Goal: Find specific page/section: Find specific page/section

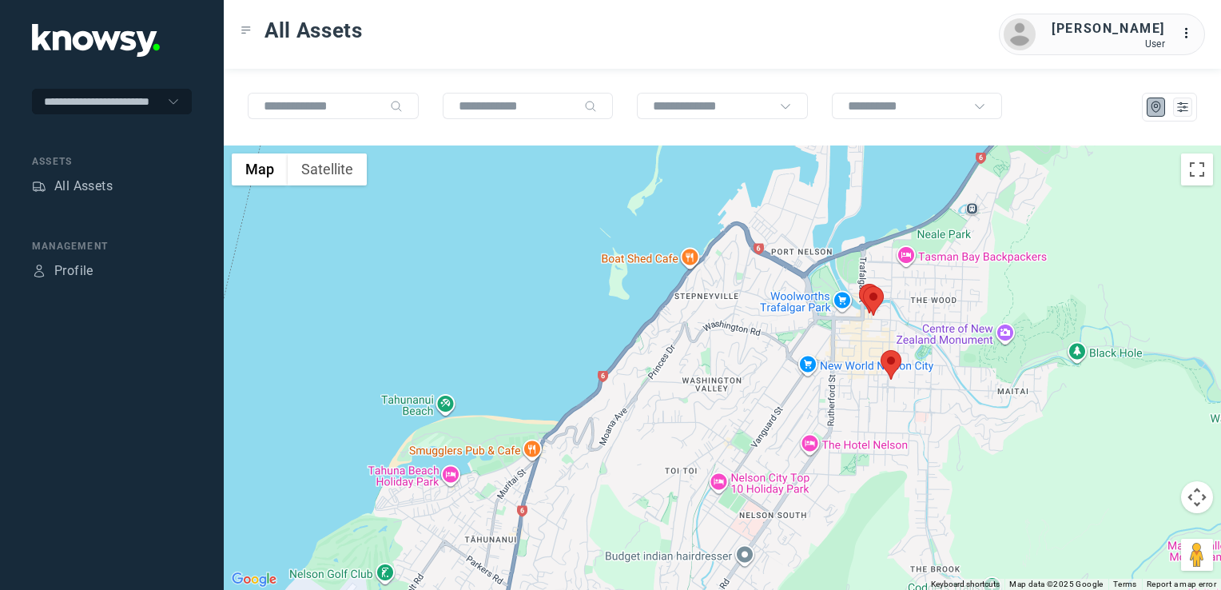
click at [892, 362] on img at bounding box center [890, 365] width 21 height 30
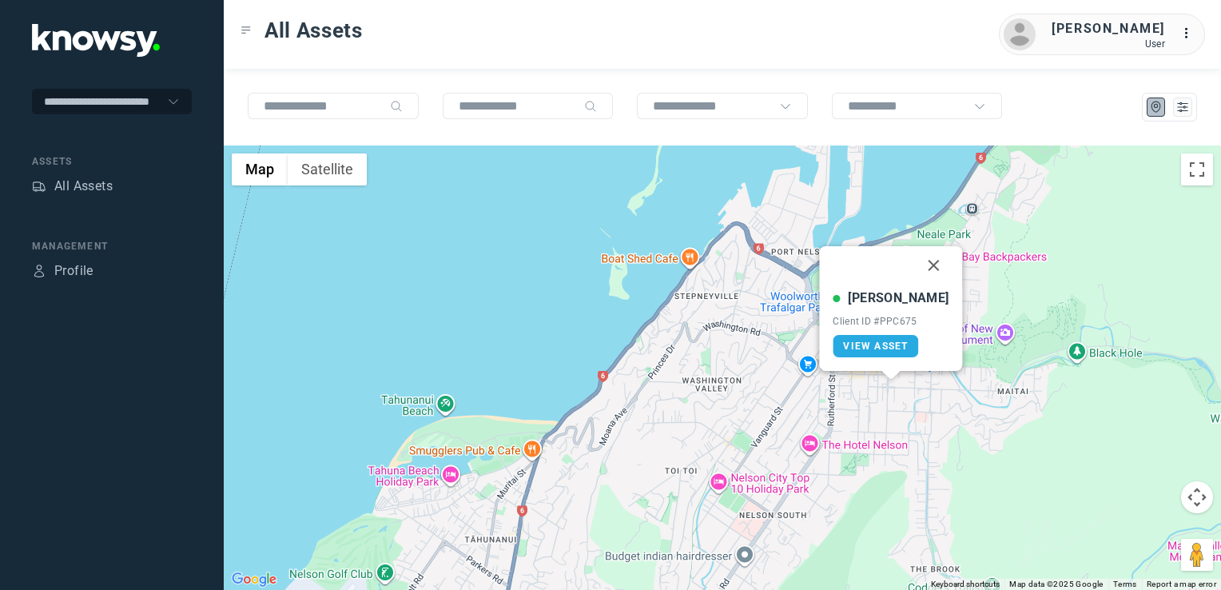
drag, startPoint x: 914, startPoint y: 260, endPoint x: 907, endPoint y: 273, distance: 14.7
click at [915, 260] on button "Close" at bounding box center [934, 265] width 38 height 38
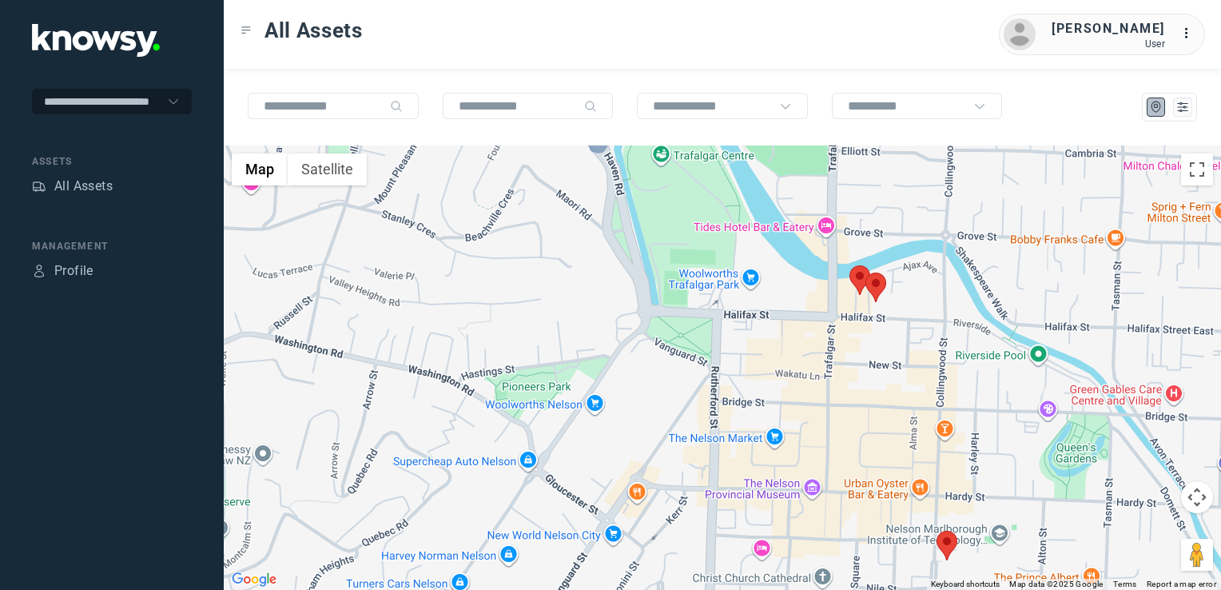
click at [856, 270] on img at bounding box center [859, 280] width 21 height 30
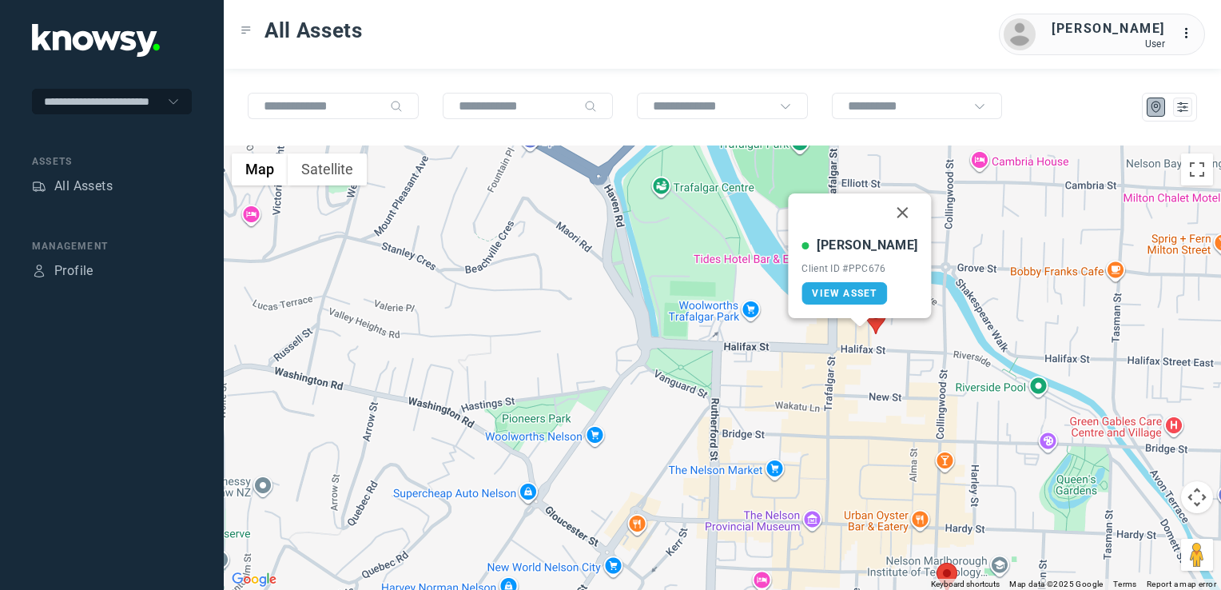
click at [879, 321] on img at bounding box center [875, 319] width 21 height 30
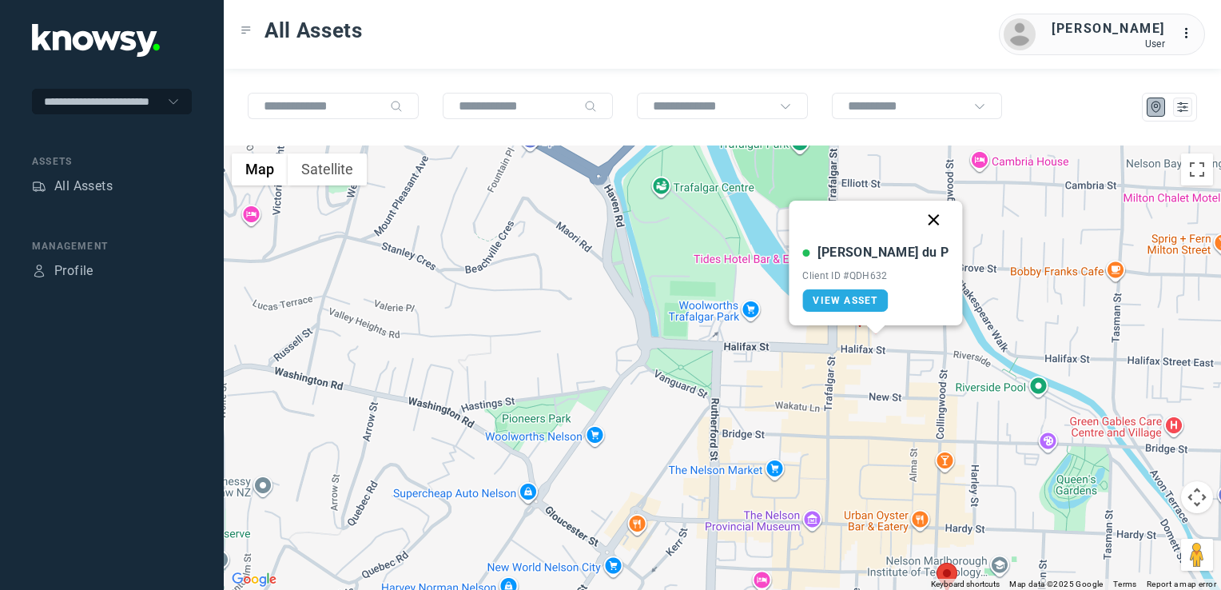
click at [915, 214] on button "Close" at bounding box center [934, 220] width 38 height 38
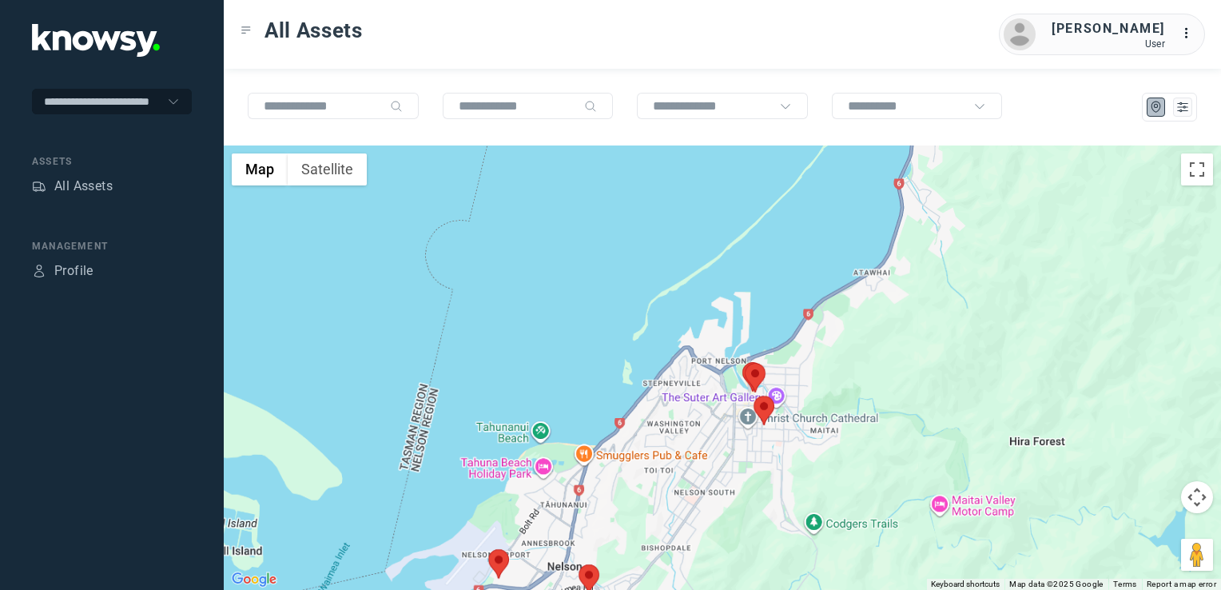
drag, startPoint x: 685, startPoint y: 446, endPoint x: 745, endPoint y: 363, distance: 101.3
click at [733, 375] on div "To navigate, press the arrow keys." at bounding box center [722, 367] width 997 height 444
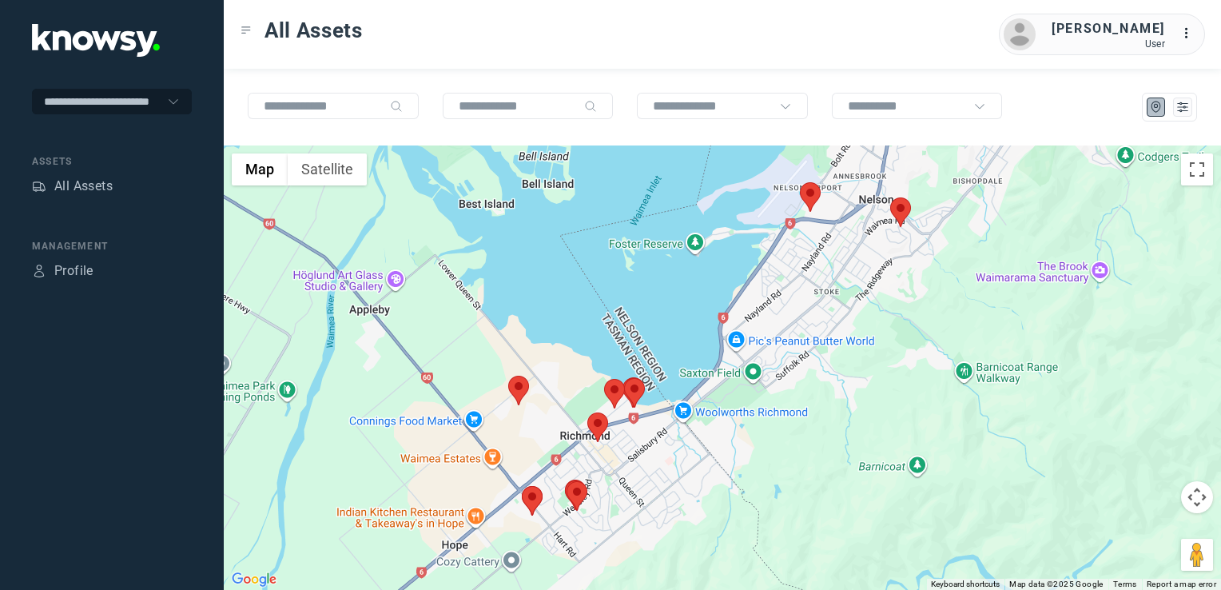
drag, startPoint x: 756, startPoint y: 346, endPoint x: 755, endPoint y: 407, distance: 61.5
click at [753, 411] on div at bounding box center [722, 367] width 997 height 444
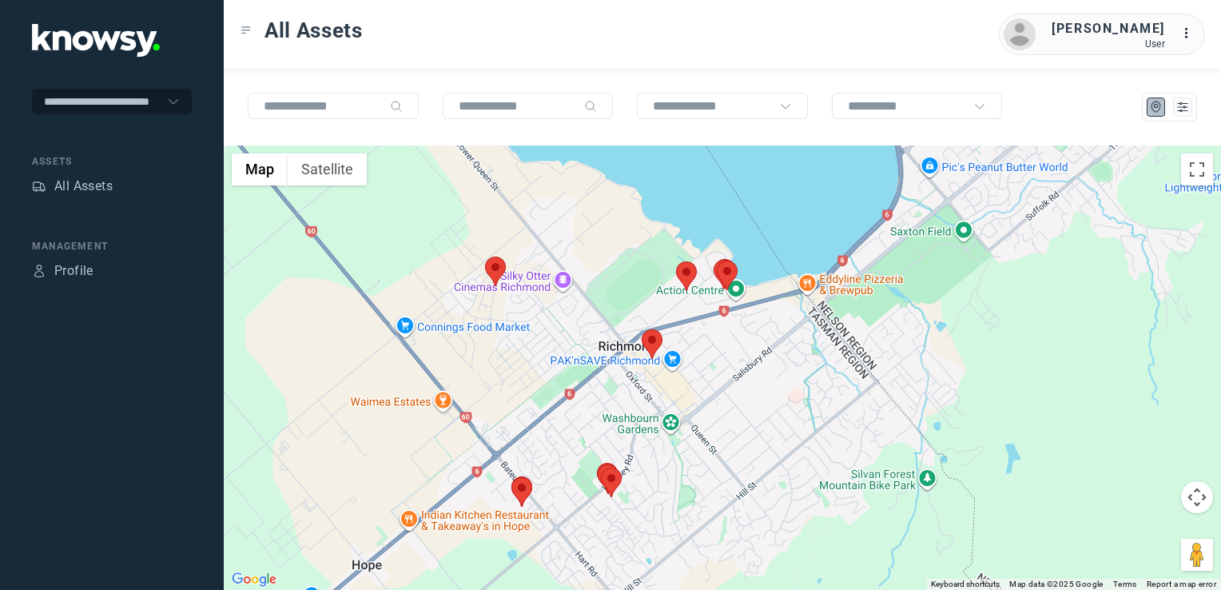
click at [491, 268] on img at bounding box center [495, 271] width 21 height 30
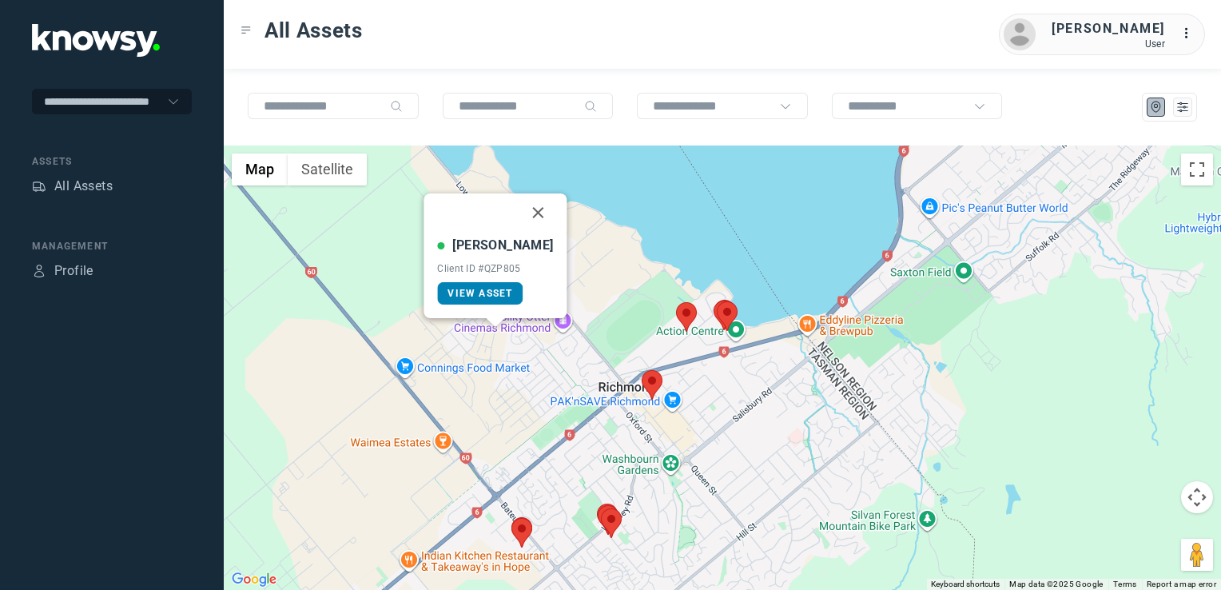
click at [510, 293] on span "View Asset" at bounding box center [479, 293] width 65 height 11
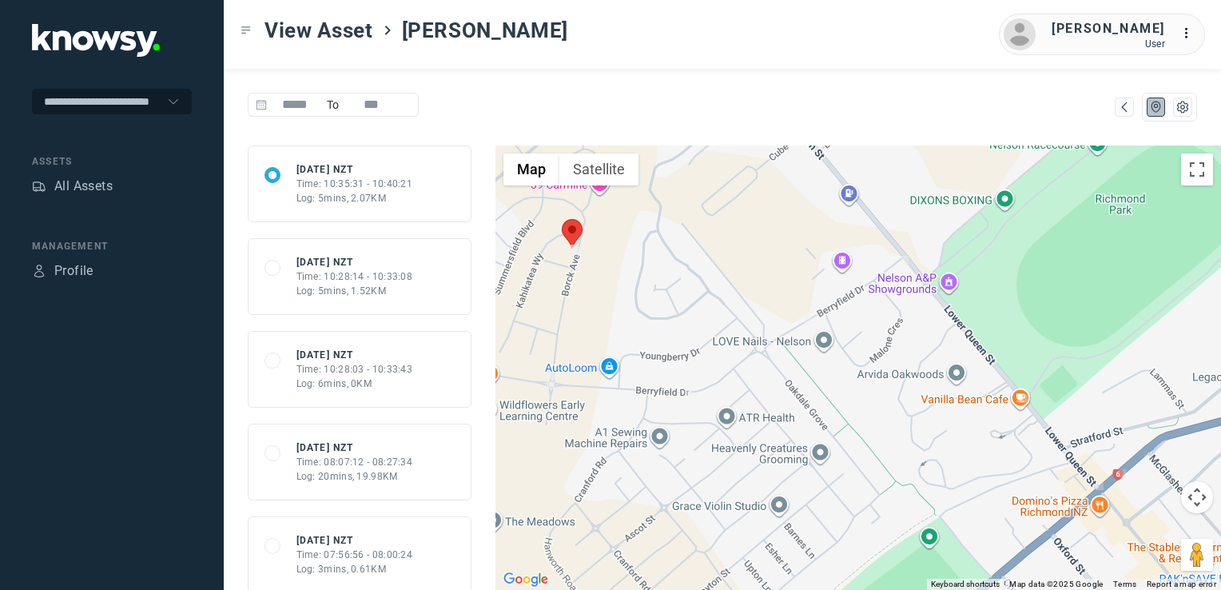
click at [348, 269] on div "Time: 10:28:14 - 10:33:08" at bounding box center [354, 276] width 117 height 14
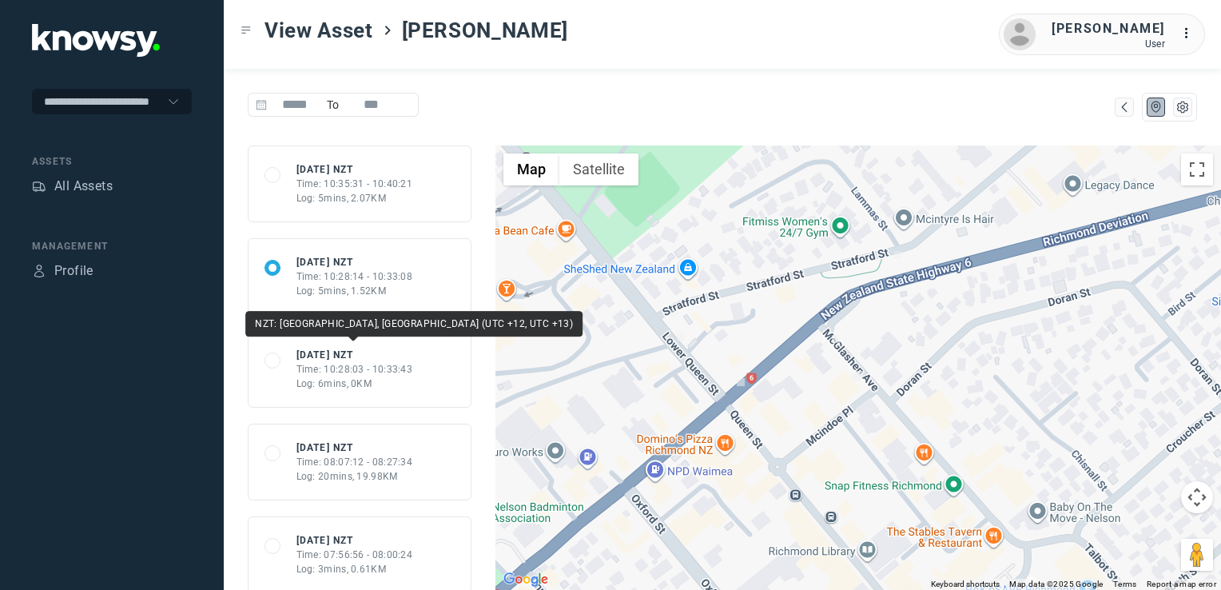
drag, startPoint x: 342, startPoint y: 351, endPoint x: 403, endPoint y: 388, distance: 71.4
click at [344, 351] on div "Thu 4 Sep 25 NZT" at bounding box center [354, 355] width 117 height 14
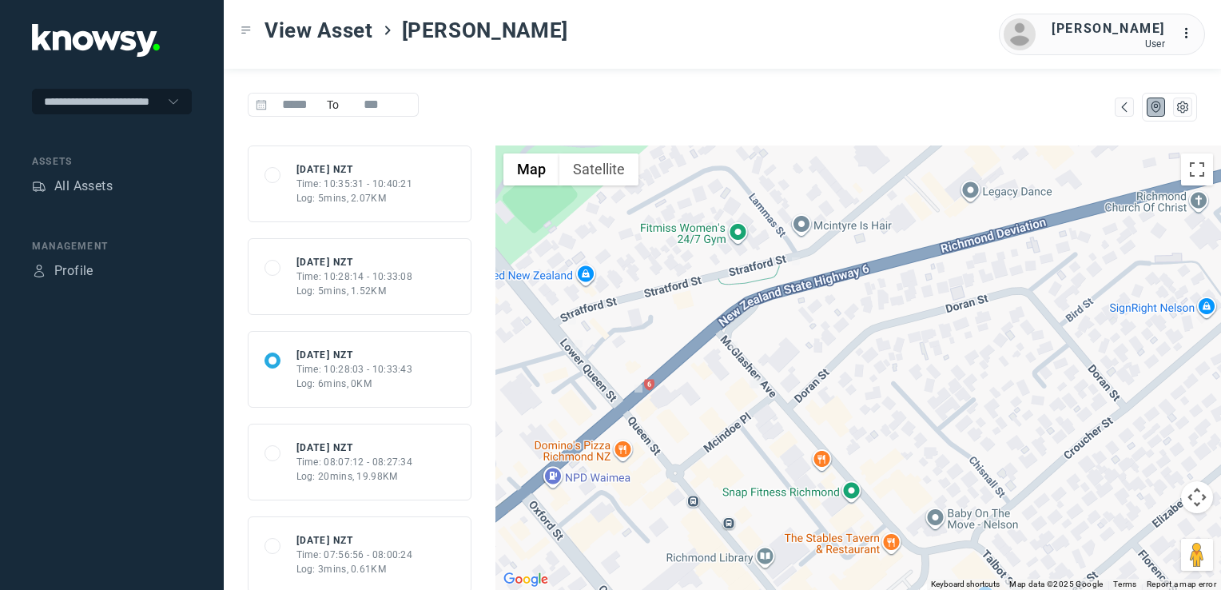
click at [355, 274] on div "Time: 10:28:14 - 10:33:08" at bounding box center [354, 276] width 117 height 14
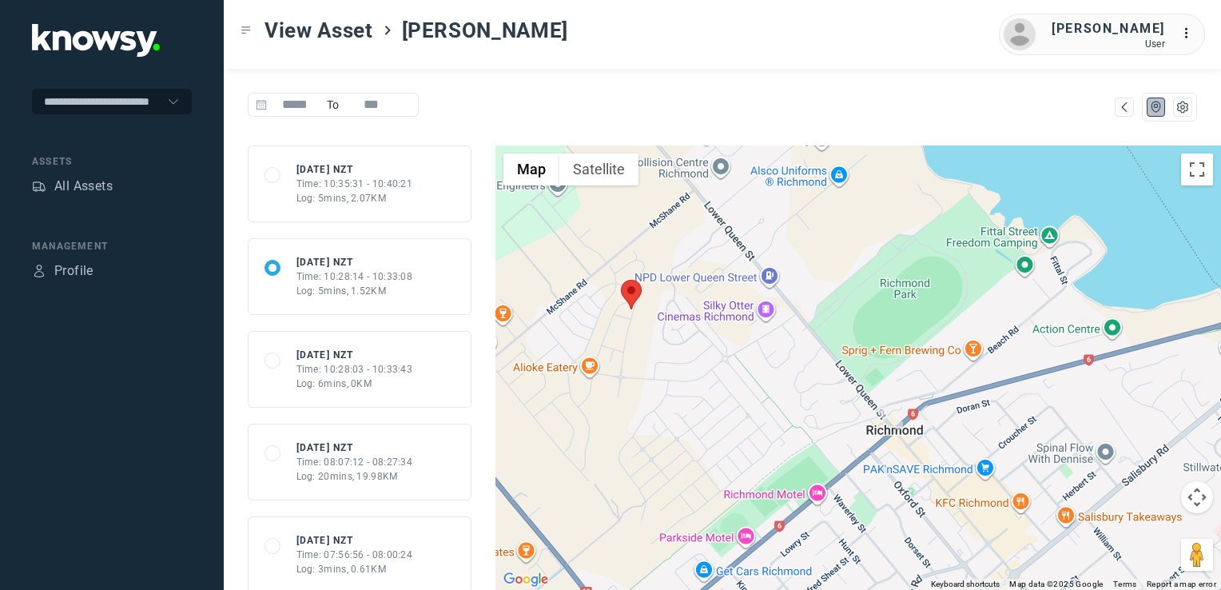
click at [328, 197] on div "Log: 5mins, 2.07KM" at bounding box center [354, 198] width 117 height 14
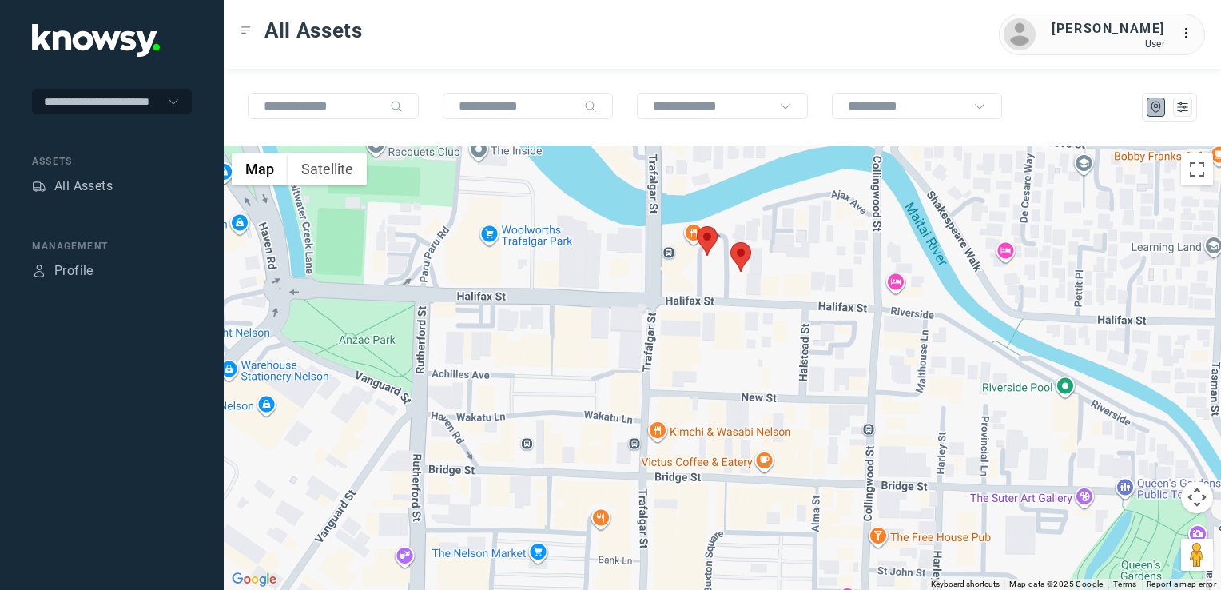
click at [738, 253] on img at bounding box center [740, 257] width 21 height 30
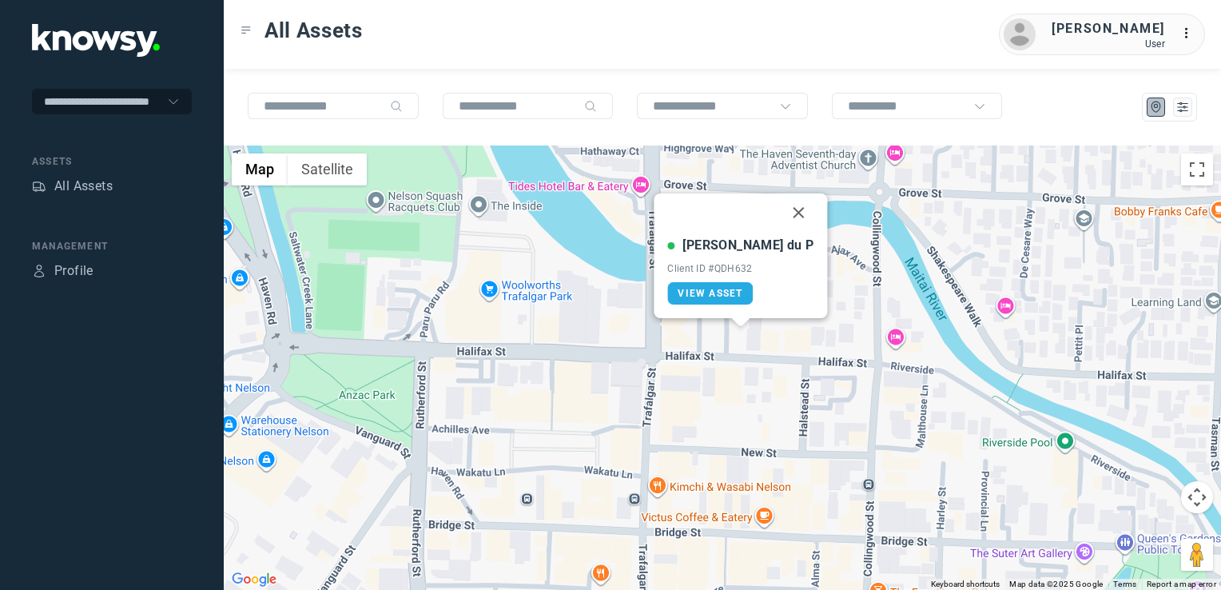
click at [780, 209] on button "Close" at bounding box center [799, 212] width 38 height 38
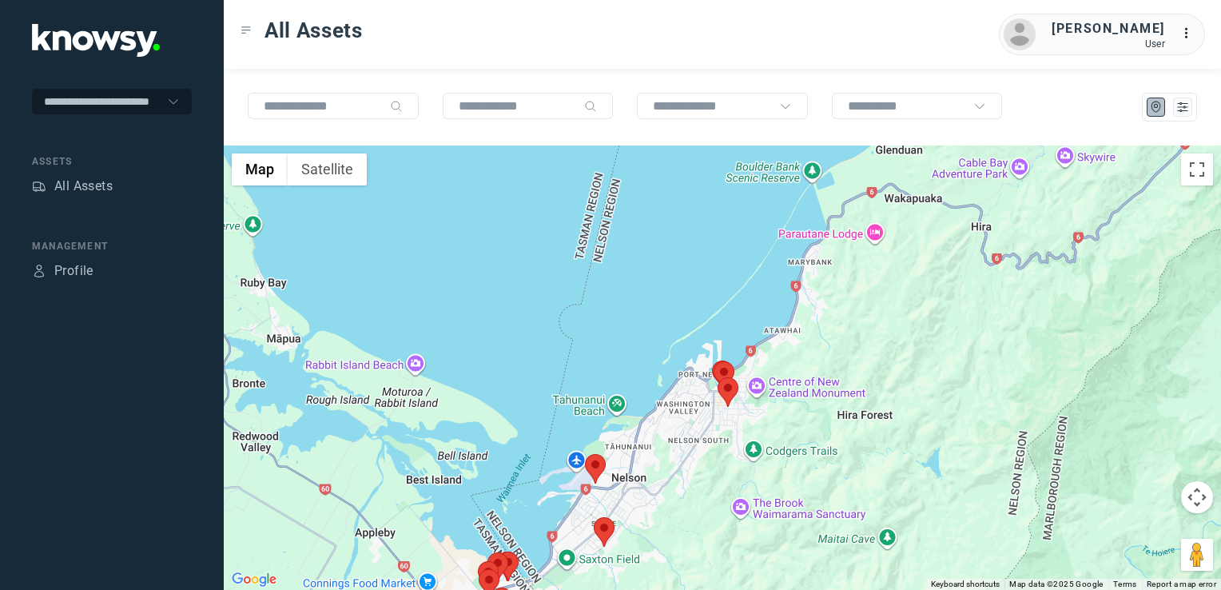
drag, startPoint x: 668, startPoint y: 486, endPoint x: 692, endPoint y: 443, distance: 49.3
click at [689, 448] on div "To navigate, press the arrow keys." at bounding box center [722, 367] width 997 height 444
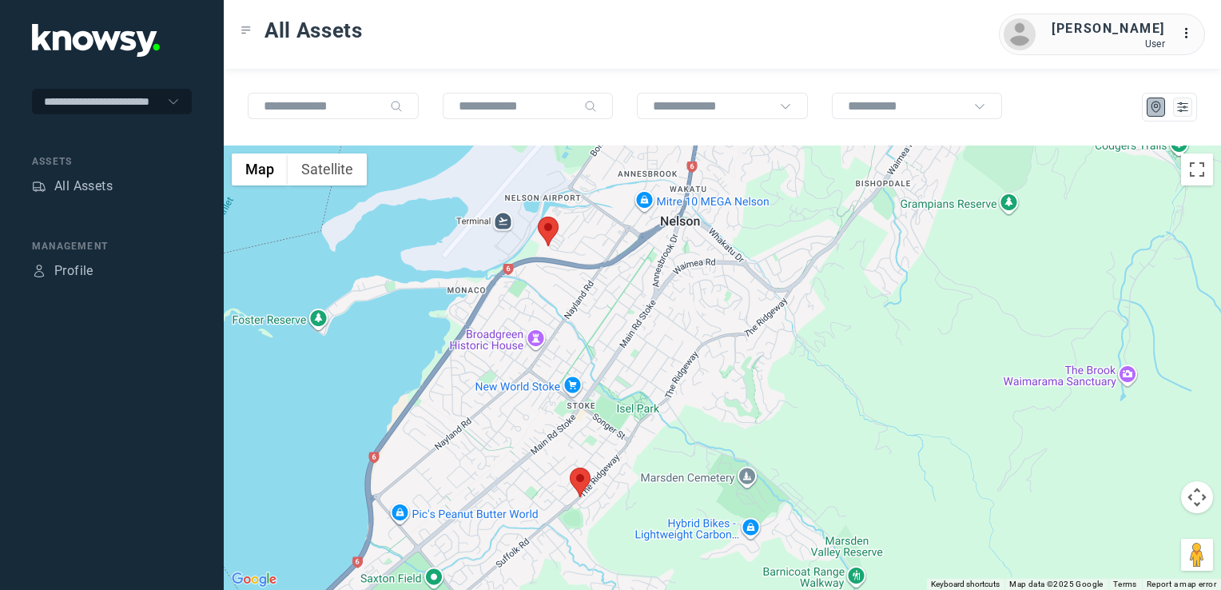
click at [580, 487] on img at bounding box center [580, 482] width 21 height 30
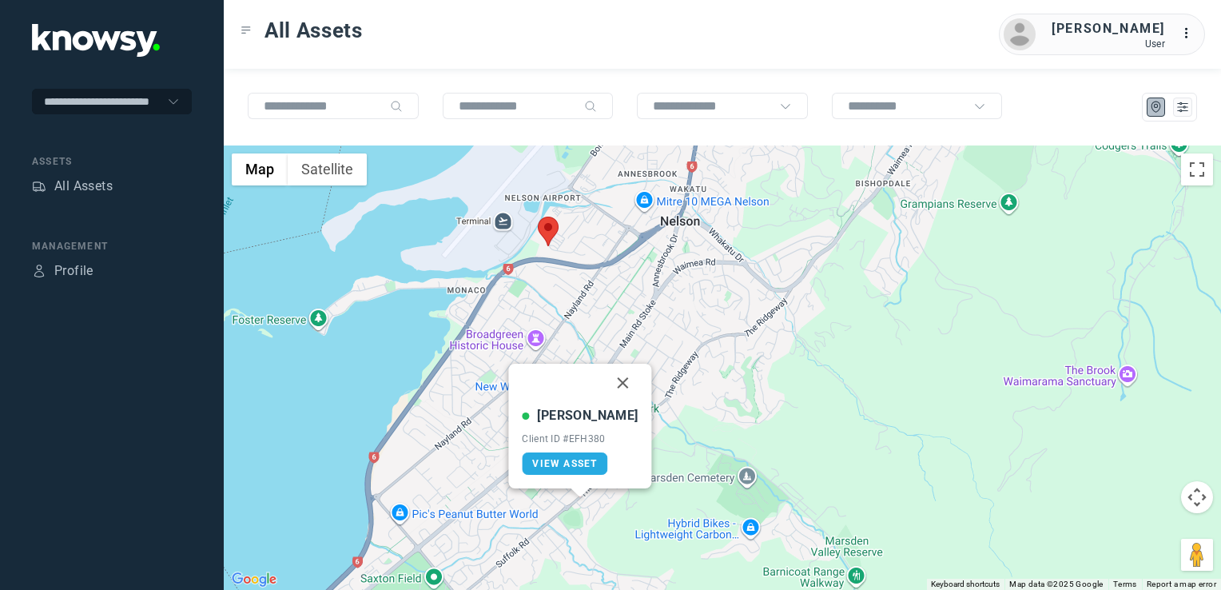
drag, startPoint x: 613, startPoint y: 382, endPoint x: 584, endPoint y: 413, distance: 42.4
click at [612, 382] on button "Close" at bounding box center [623, 382] width 38 height 38
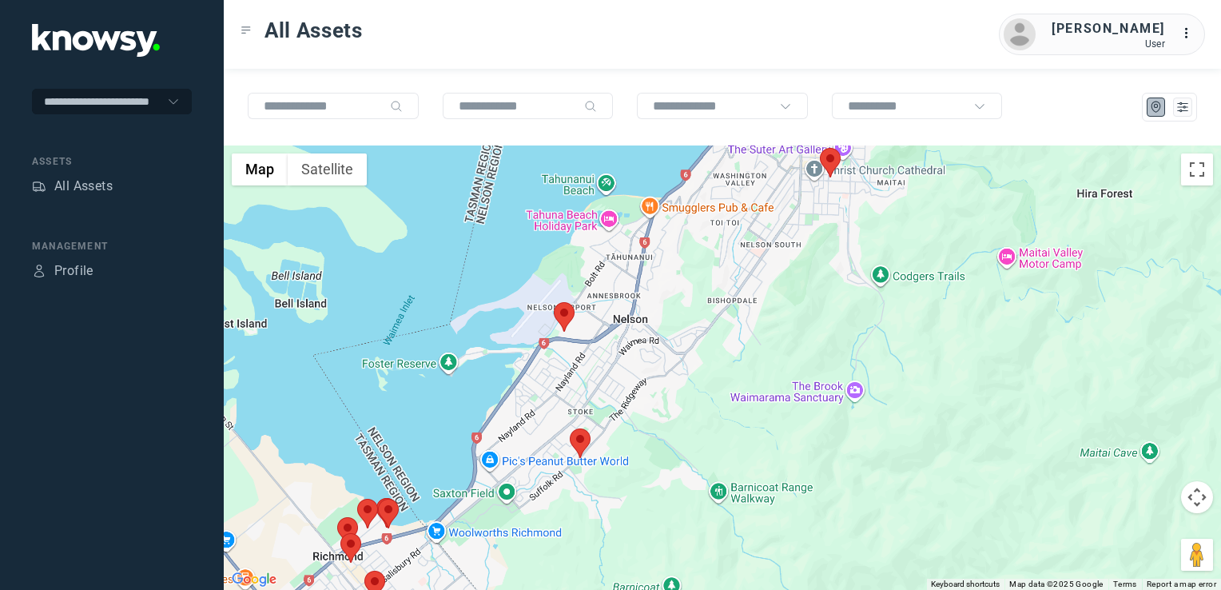
drag, startPoint x: 537, startPoint y: 471, endPoint x: 545, endPoint y: 437, distance: 35.3
click at [540, 460] on div "To navigate, press the arrow keys." at bounding box center [722, 367] width 997 height 444
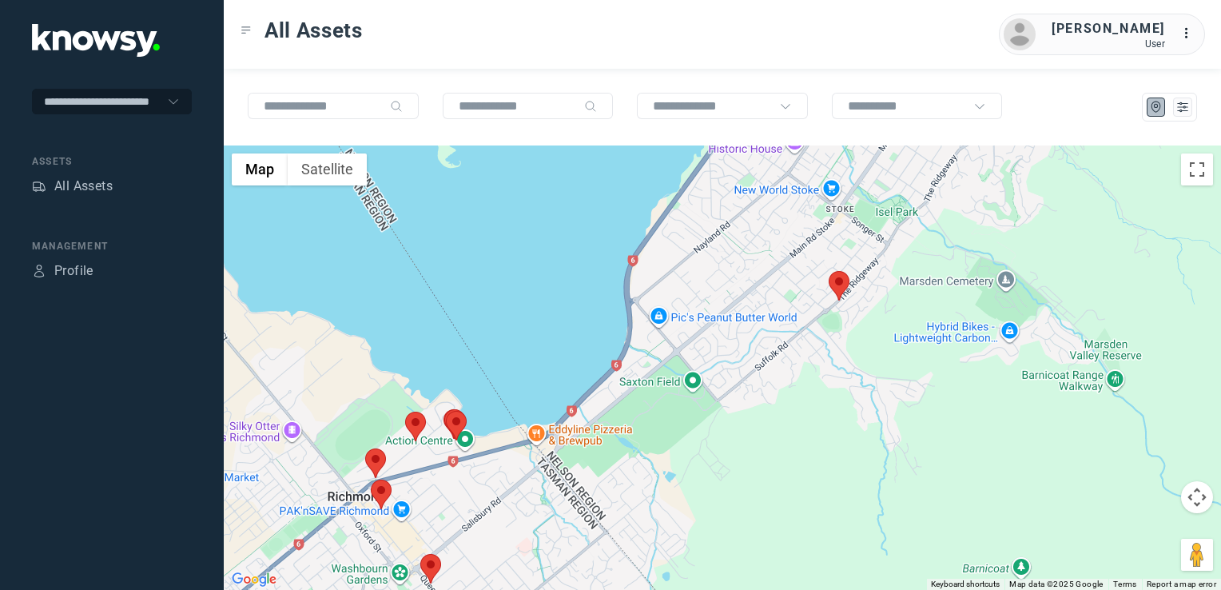
drag, startPoint x: 432, startPoint y: 514, endPoint x: 461, endPoint y: 472, distance: 50.5
click at [460, 475] on div at bounding box center [722, 367] width 997 height 444
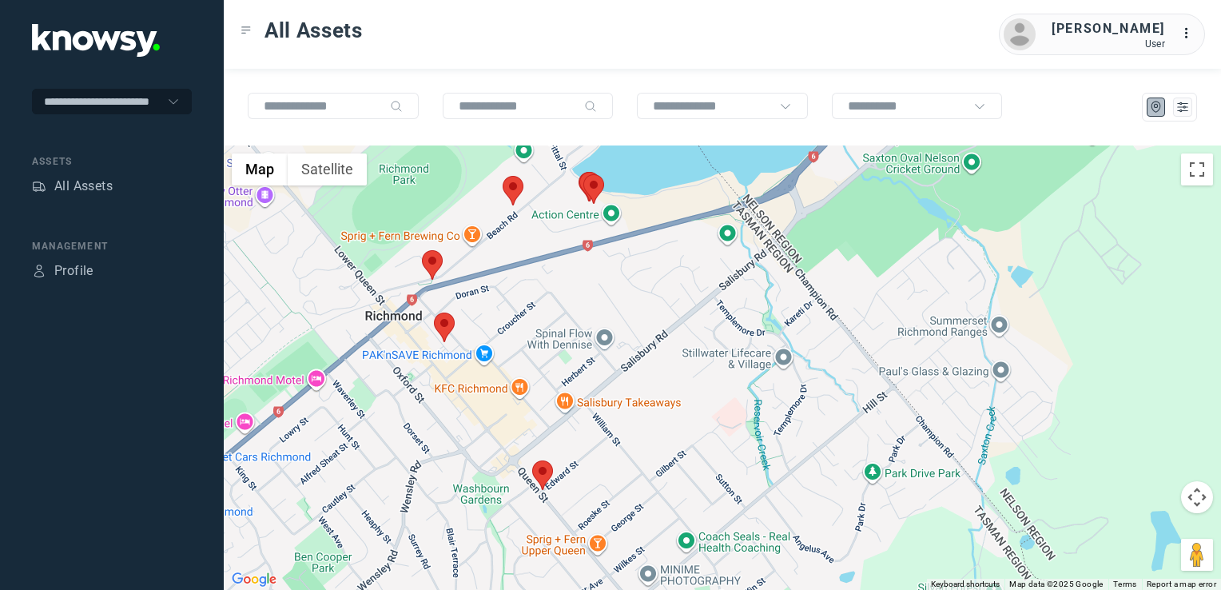
click at [546, 472] on img at bounding box center [542, 475] width 21 height 30
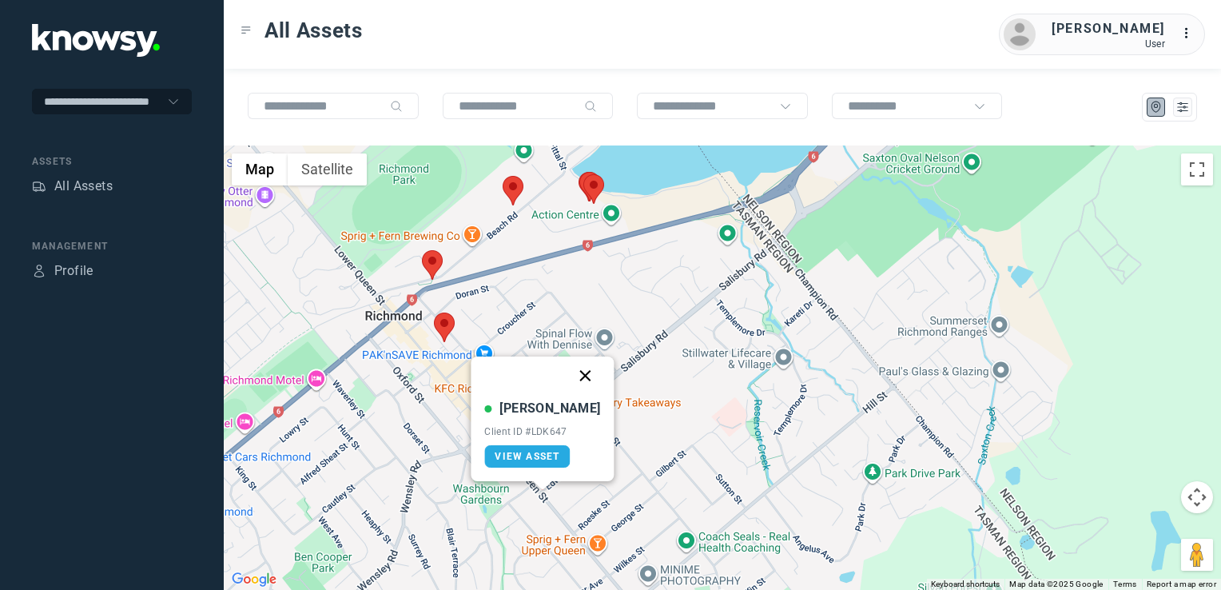
click at [575, 376] on button "Close" at bounding box center [585, 375] width 38 height 38
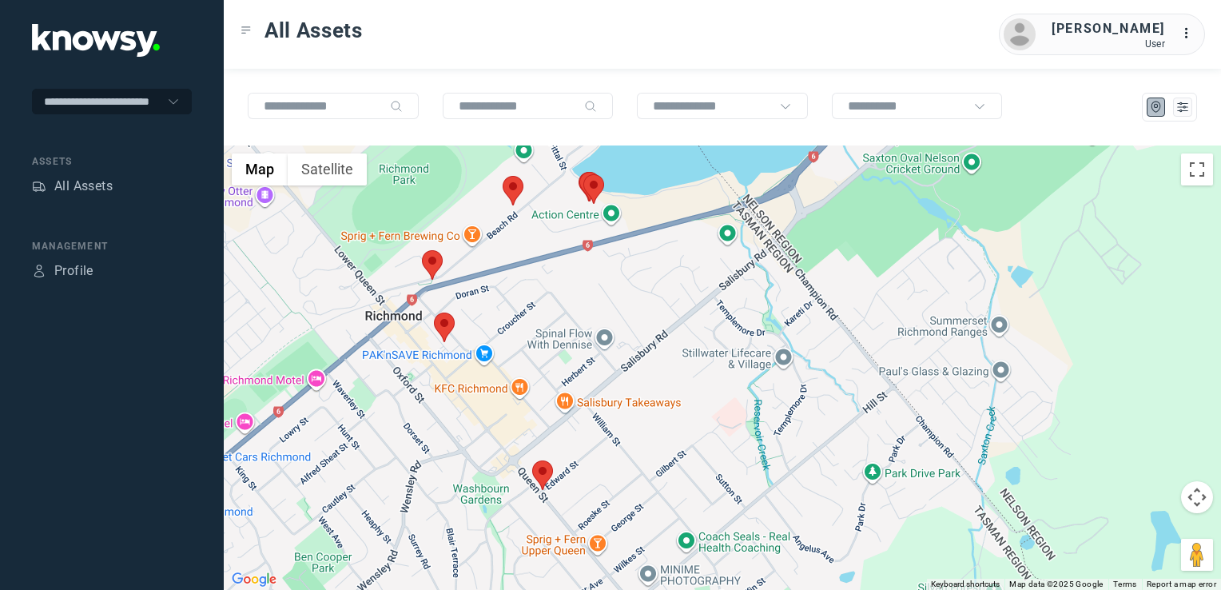
click at [435, 322] on img at bounding box center [444, 327] width 21 height 30
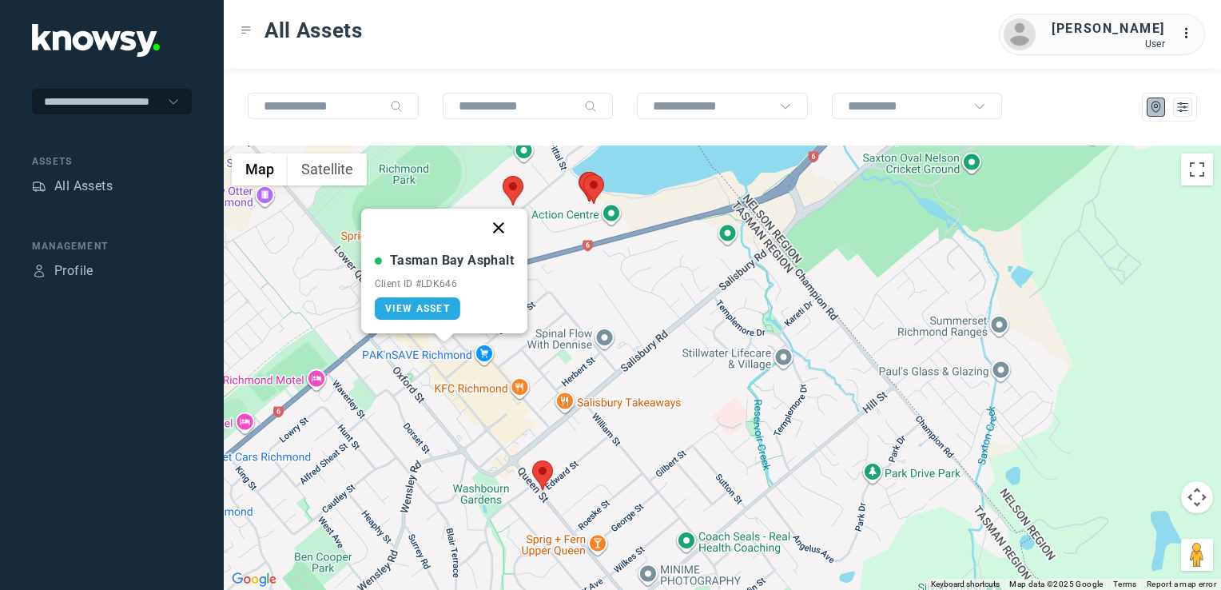
click at [495, 228] on button "Close" at bounding box center [498, 228] width 38 height 38
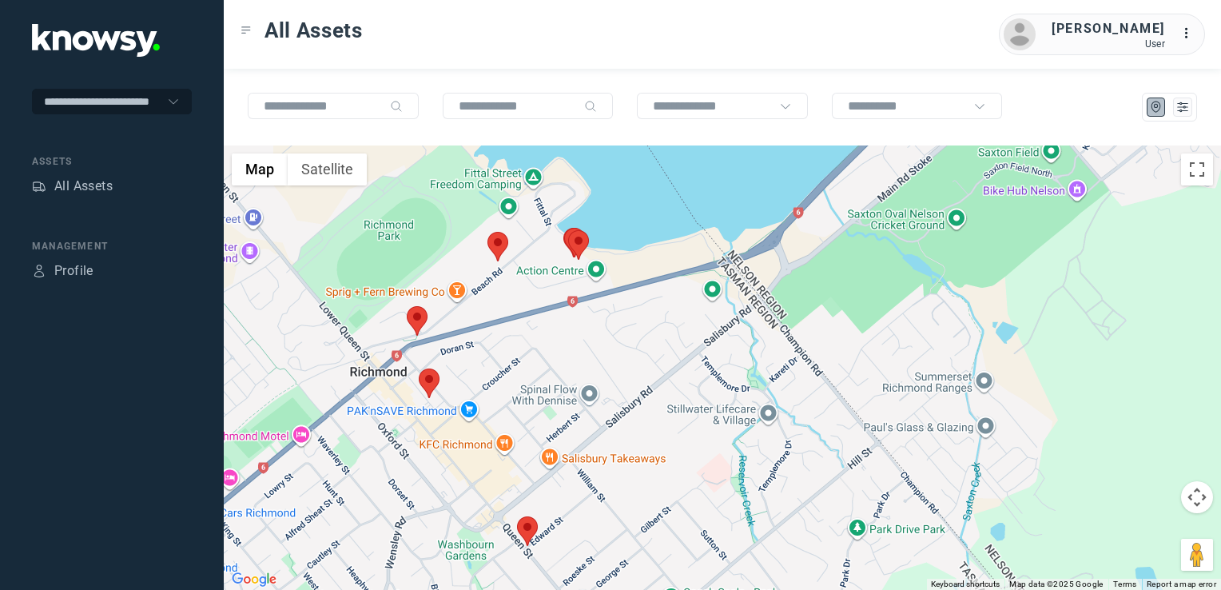
click at [457, 421] on div "To navigate, press the arrow keys." at bounding box center [722, 367] width 997 height 444
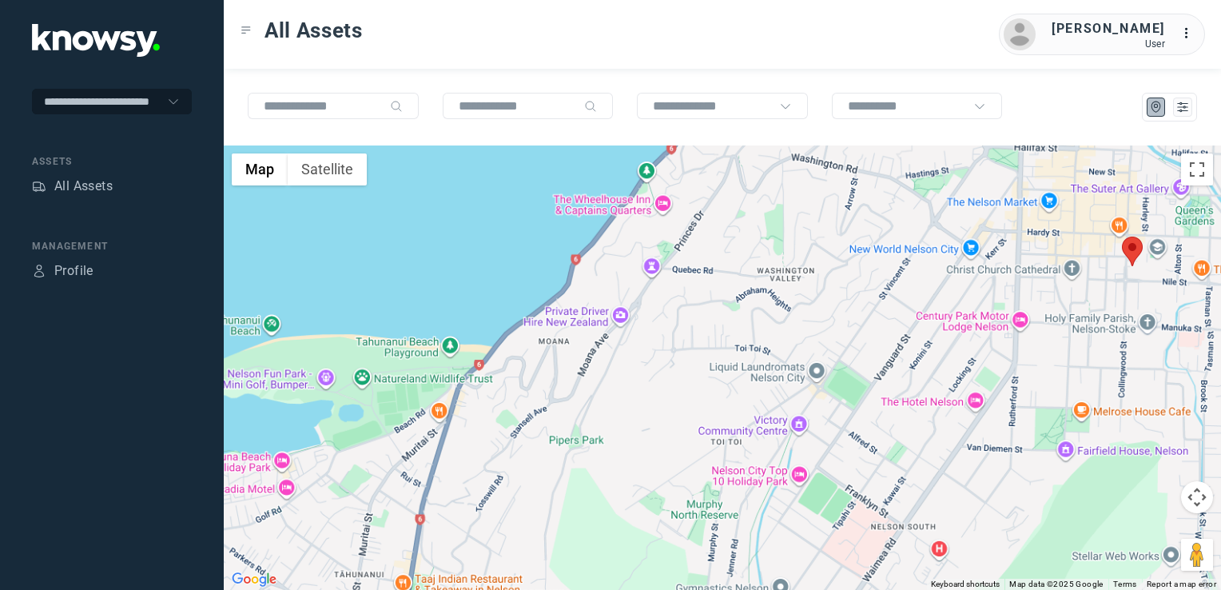
click at [931, 334] on div at bounding box center [722, 367] width 997 height 444
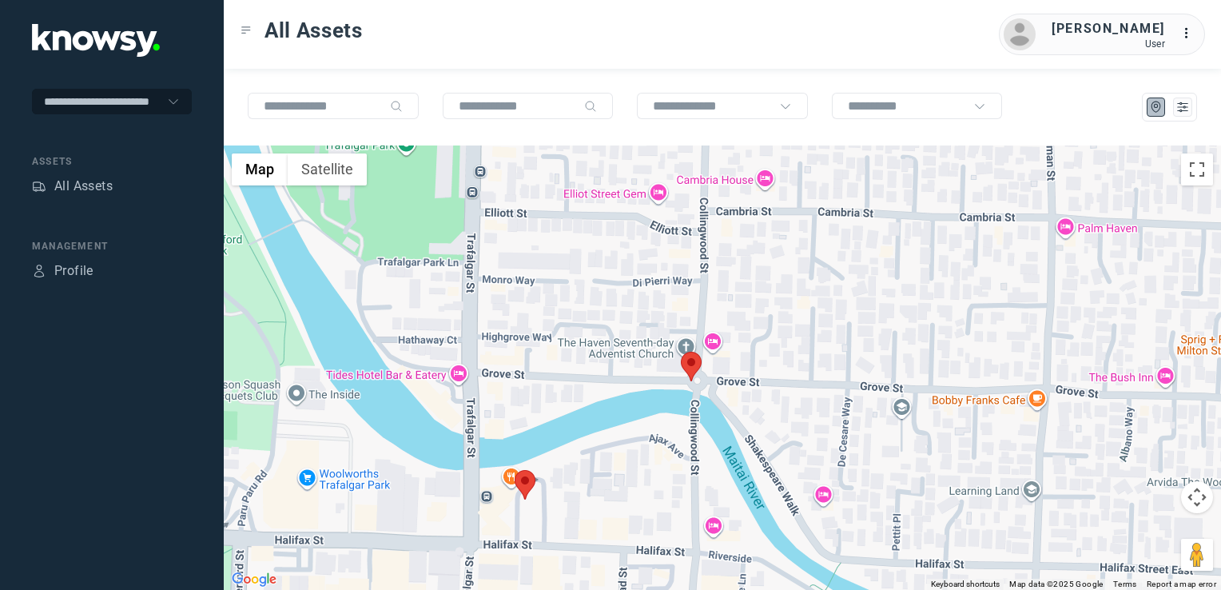
click at [690, 359] on img at bounding box center [691, 367] width 21 height 30
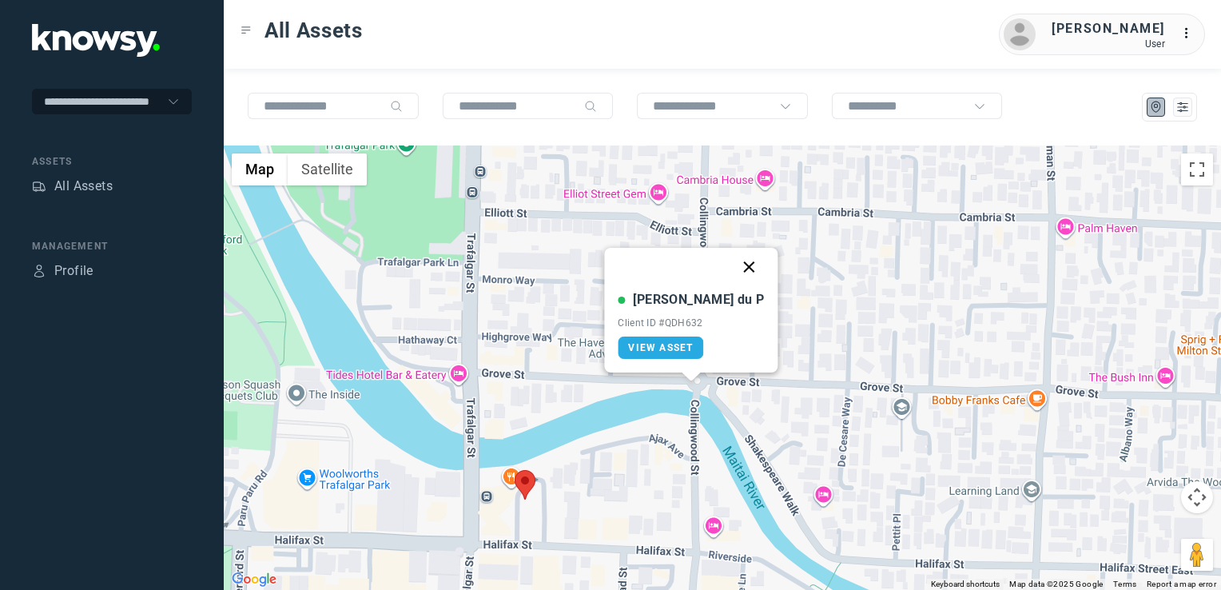
click at [730, 267] on button "Close" at bounding box center [749, 267] width 38 height 38
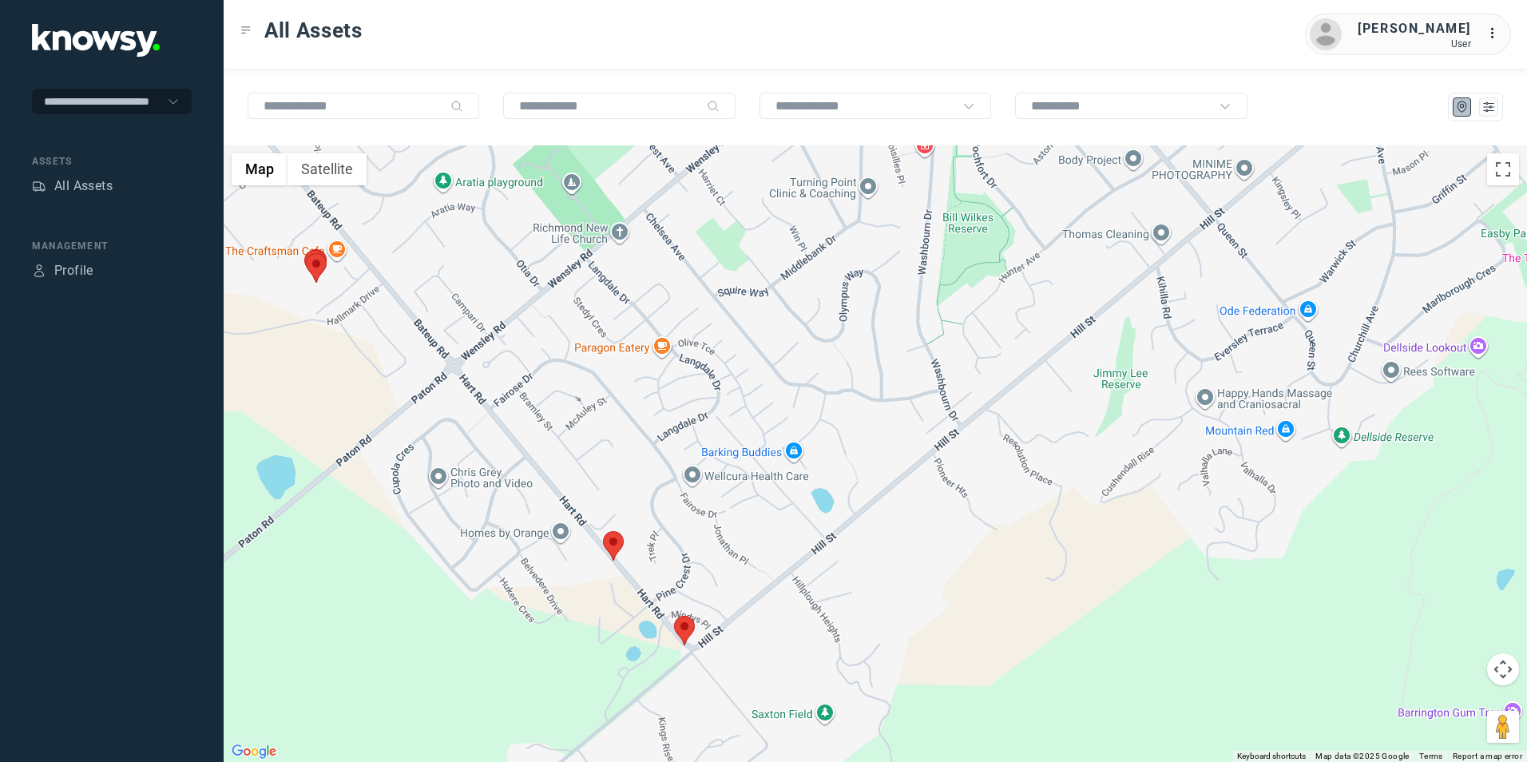
click at [615, 552] on img at bounding box center [613, 546] width 21 height 30
click at [647, 448] on button "Close" at bounding box center [645, 446] width 38 height 38
click at [687, 629] on img at bounding box center [684, 631] width 21 height 30
click at [708, 532] on button "Close" at bounding box center [712, 531] width 38 height 38
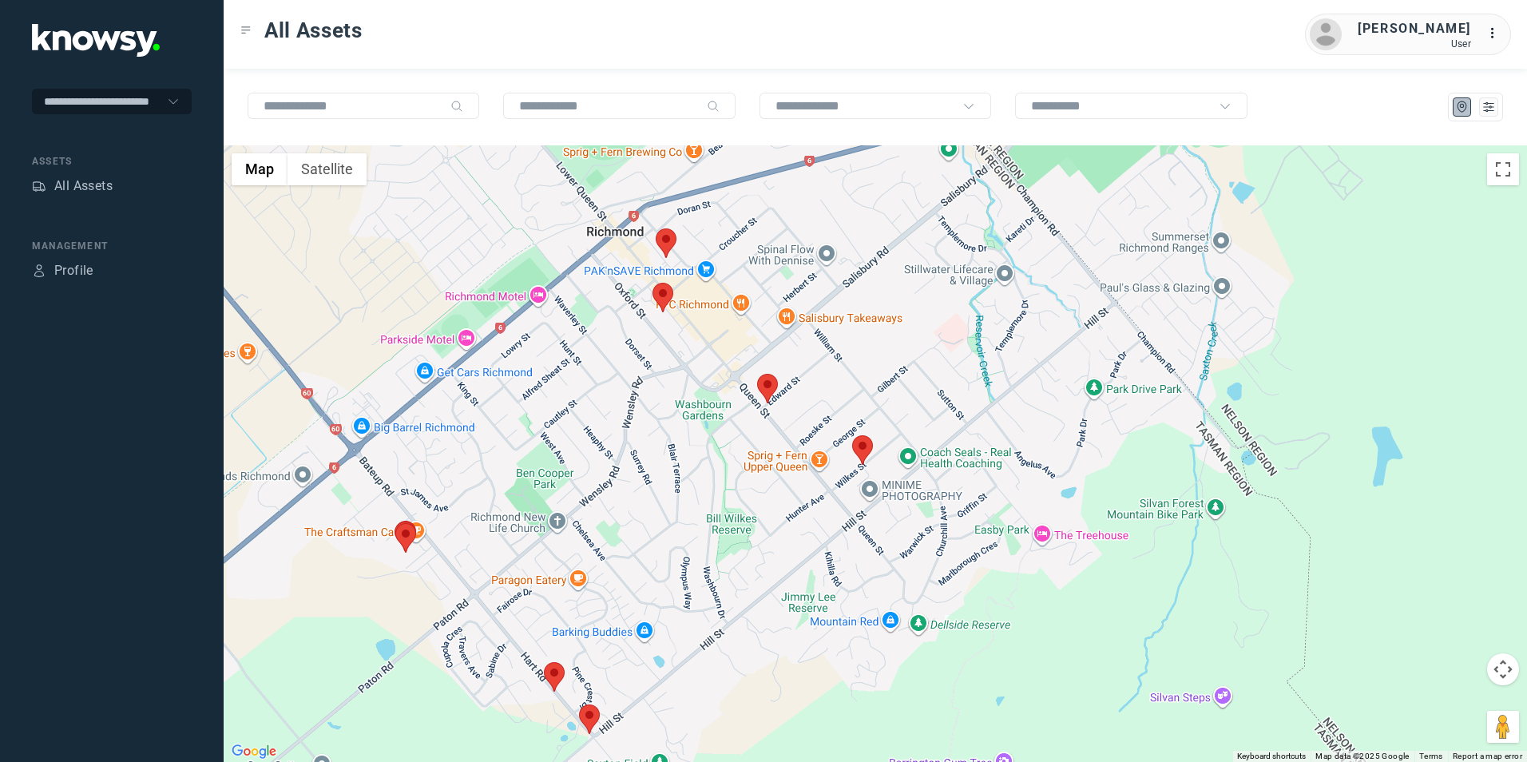
click at [658, 292] on img at bounding box center [663, 298] width 21 height 30
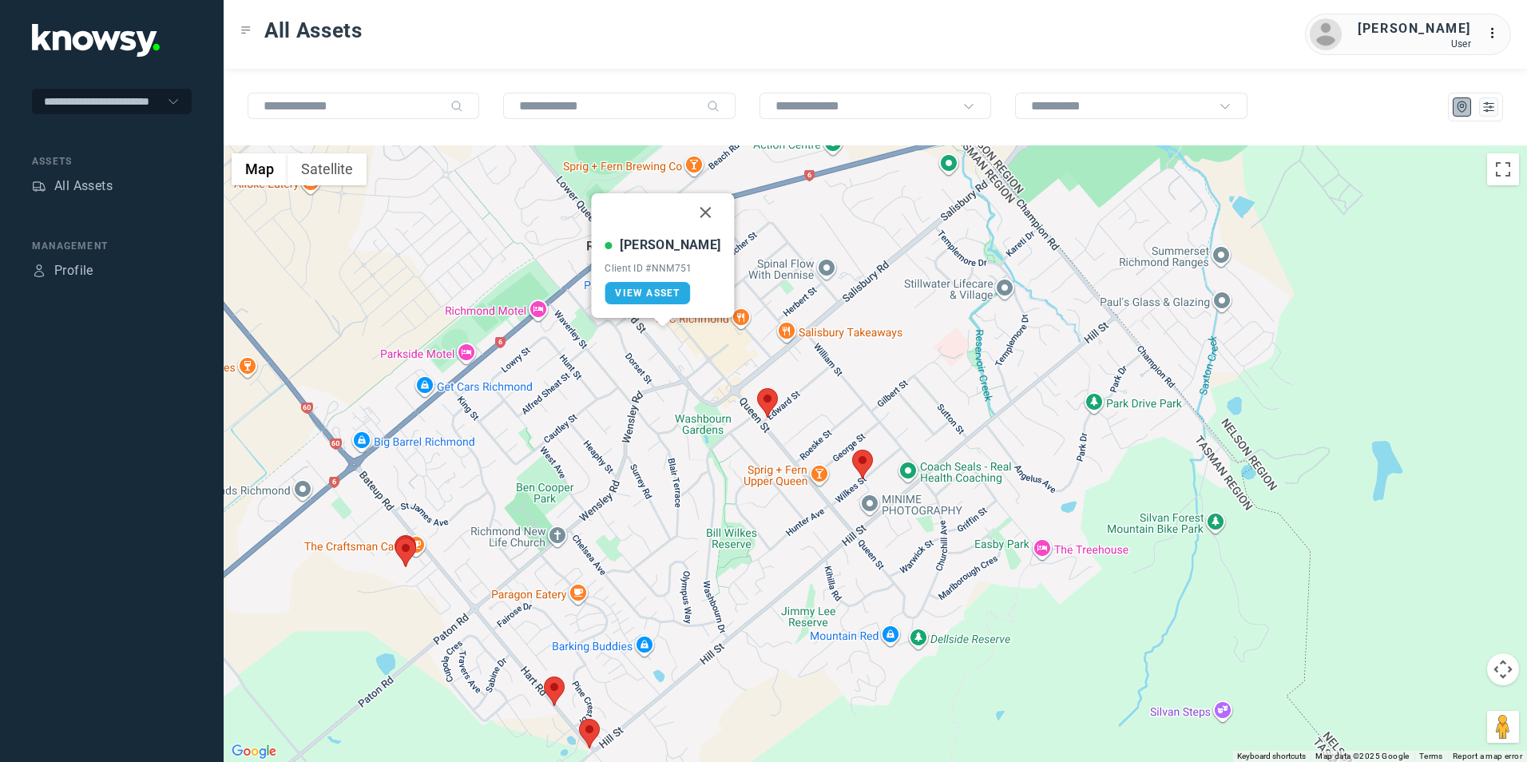
click at [687, 212] on button "Close" at bounding box center [706, 212] width 38 height 38
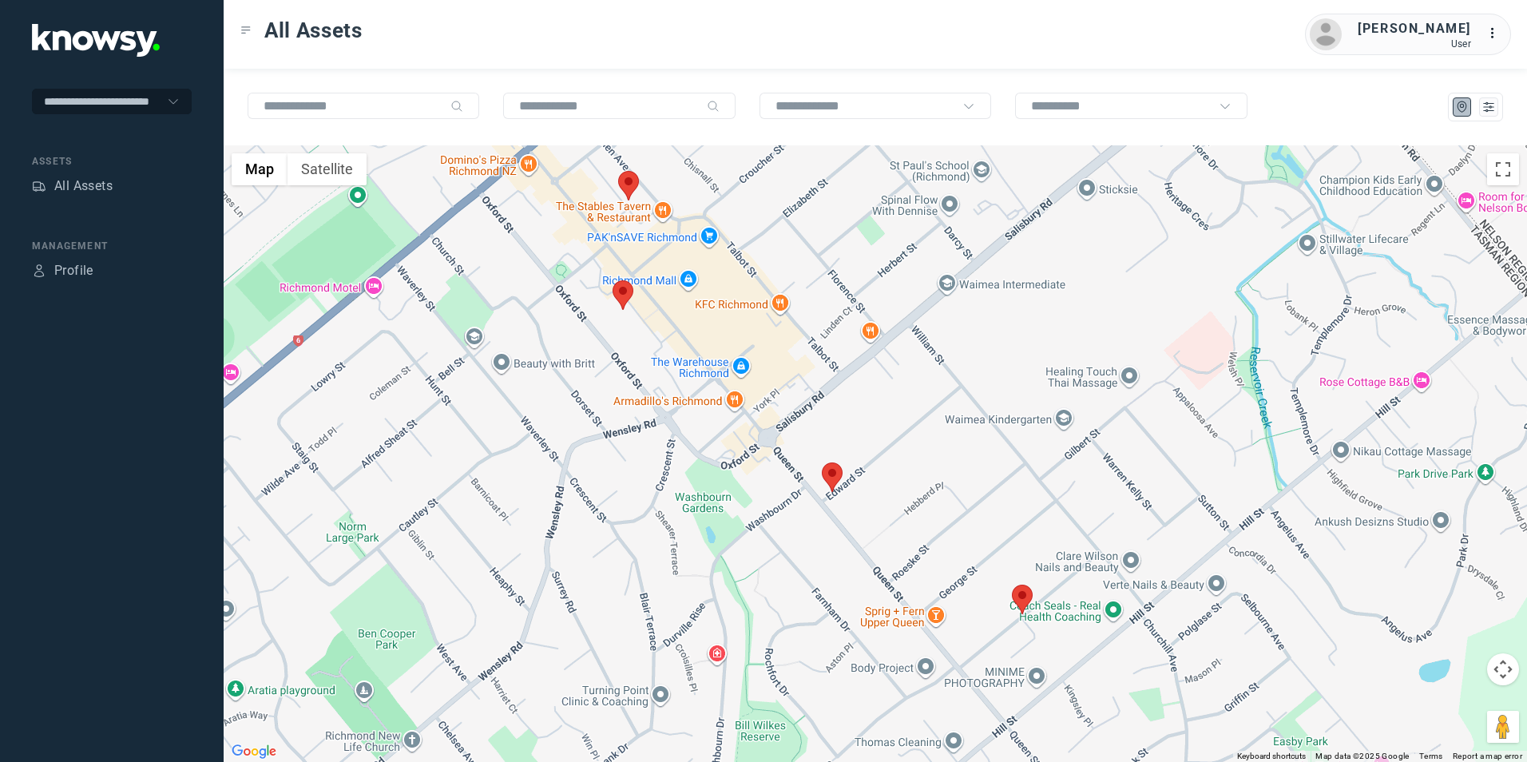
click at [622, 187] on img at bounding box center [628, 186] width 21 height 30
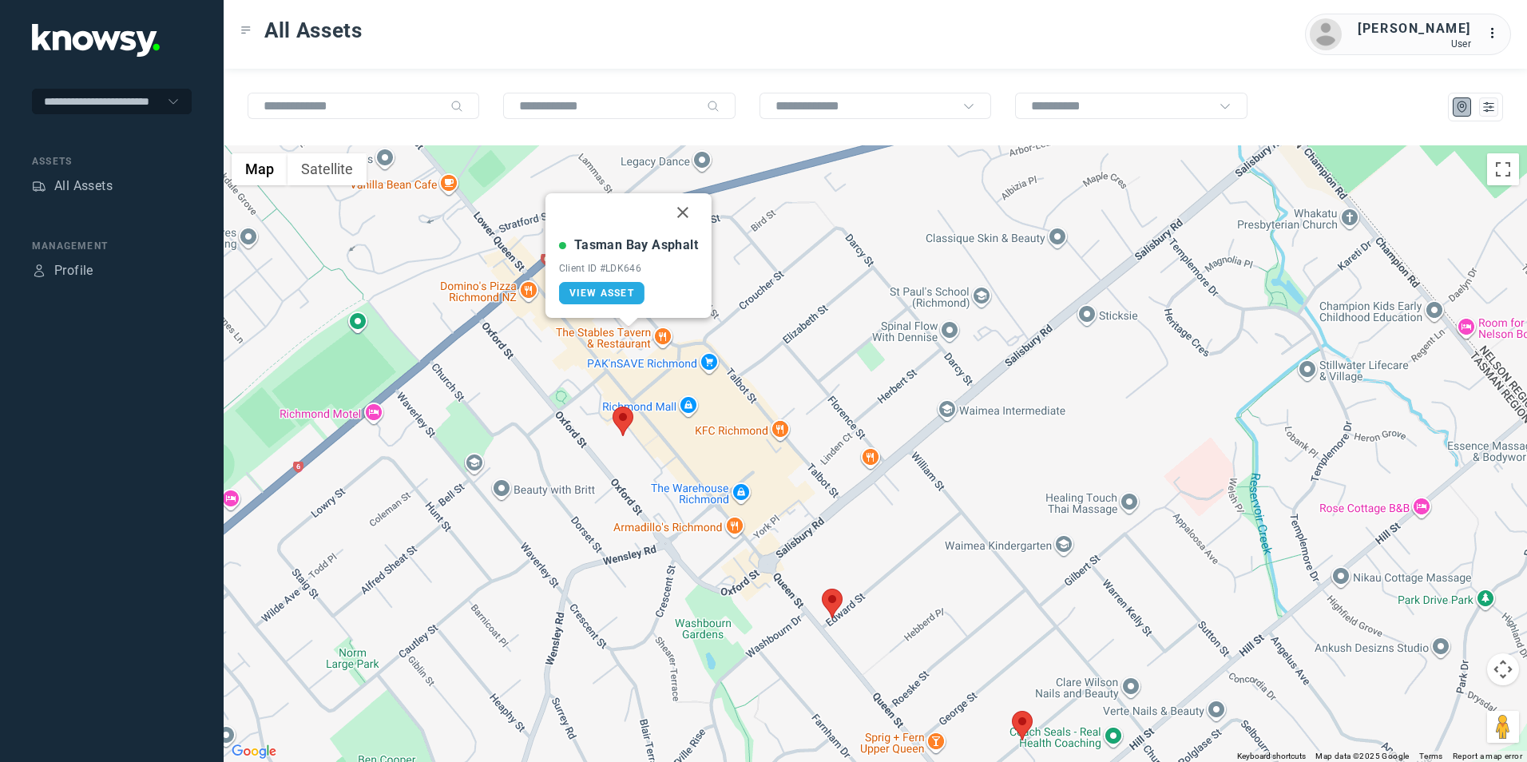
click at [827, 598] on img at bounding box center [832, 604] width 21 height 30
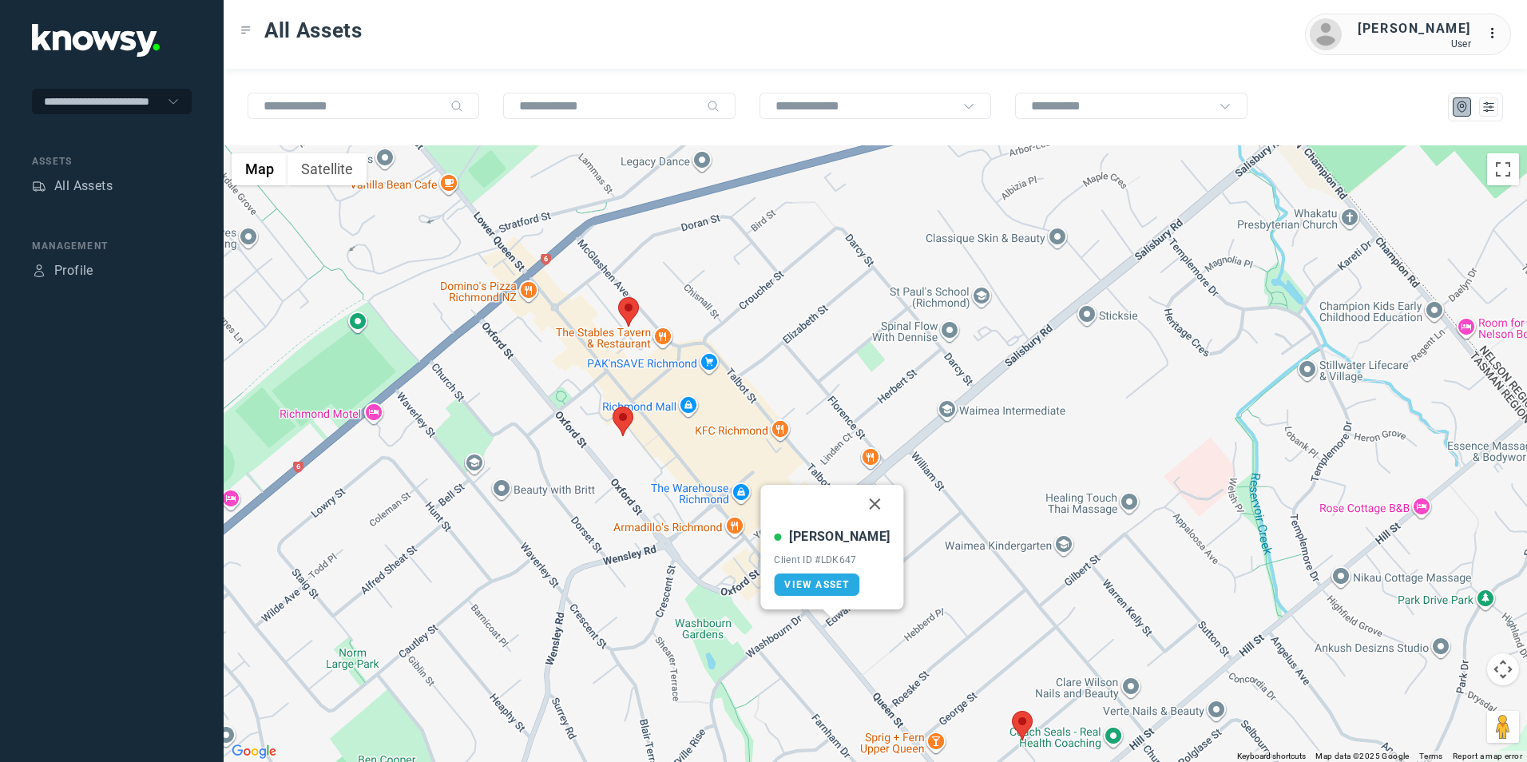
click at [1021, 717] on img at bounding box center [1022, 726] width 21 height 30
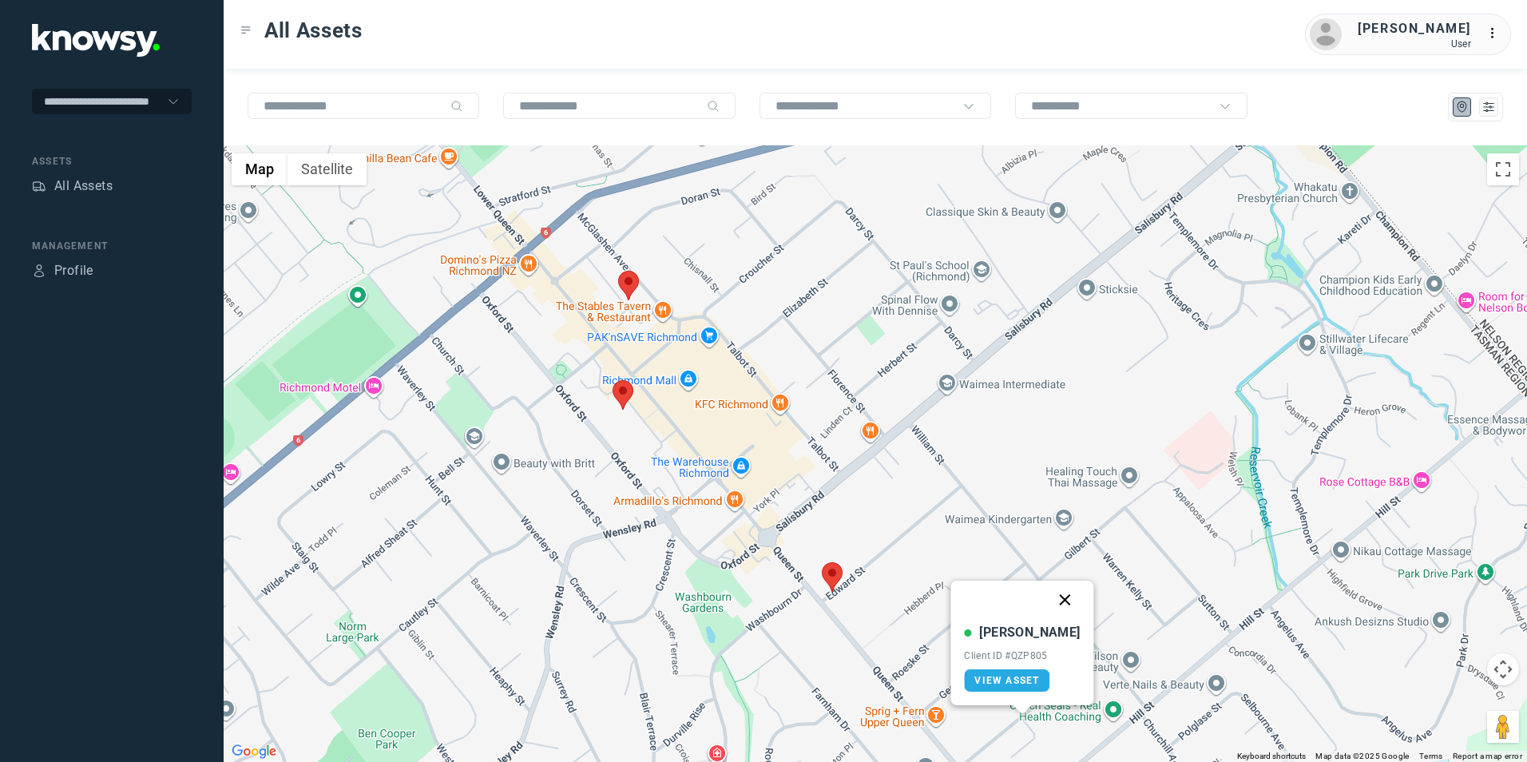
click at [1047, 600] on button "Close" at bounding box center [1066, 600] width 38 height 38
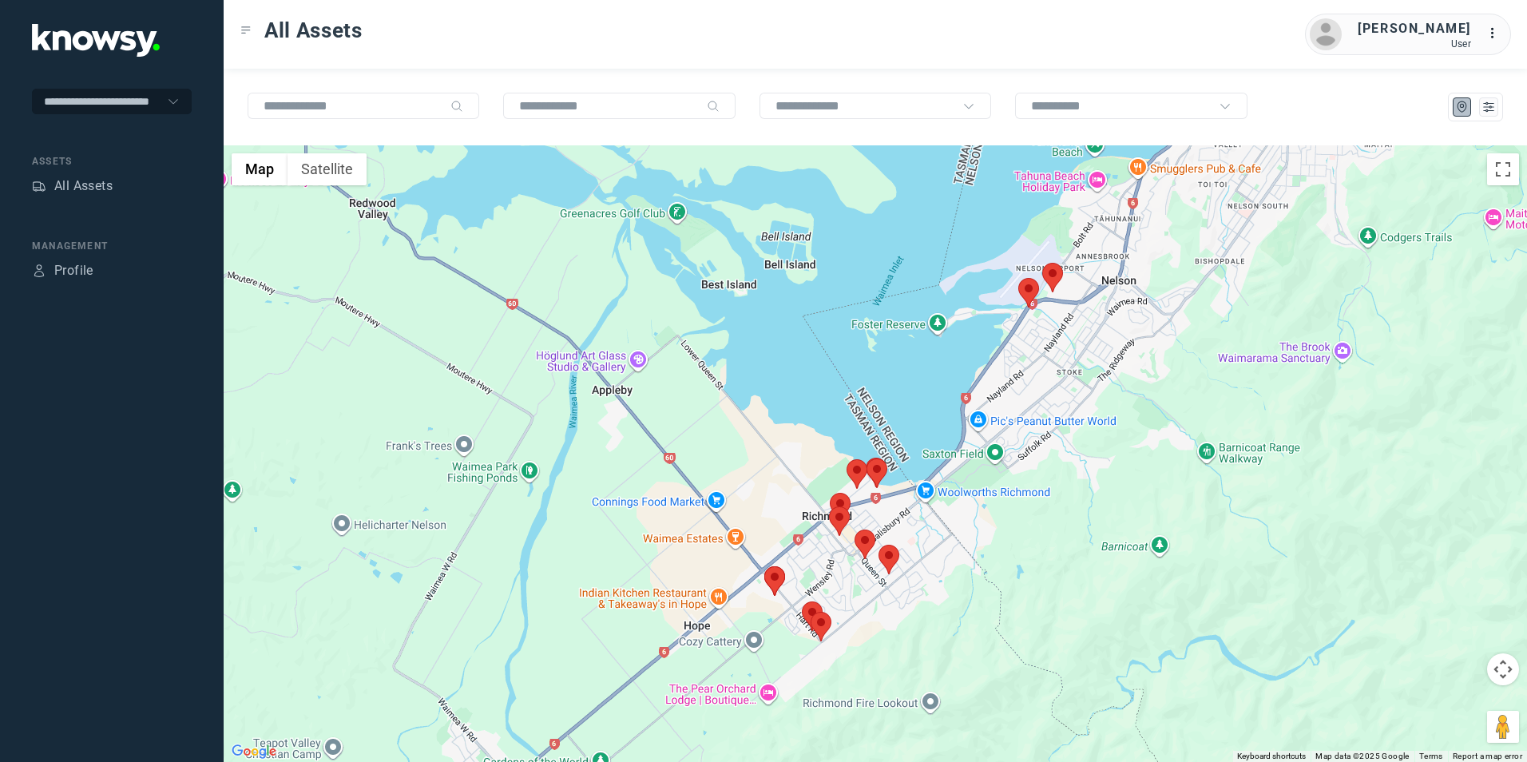
click at [1027, 505] on div "To navigate, press the arrow keys." at bounding box center [876, 453] width 1304 height 617
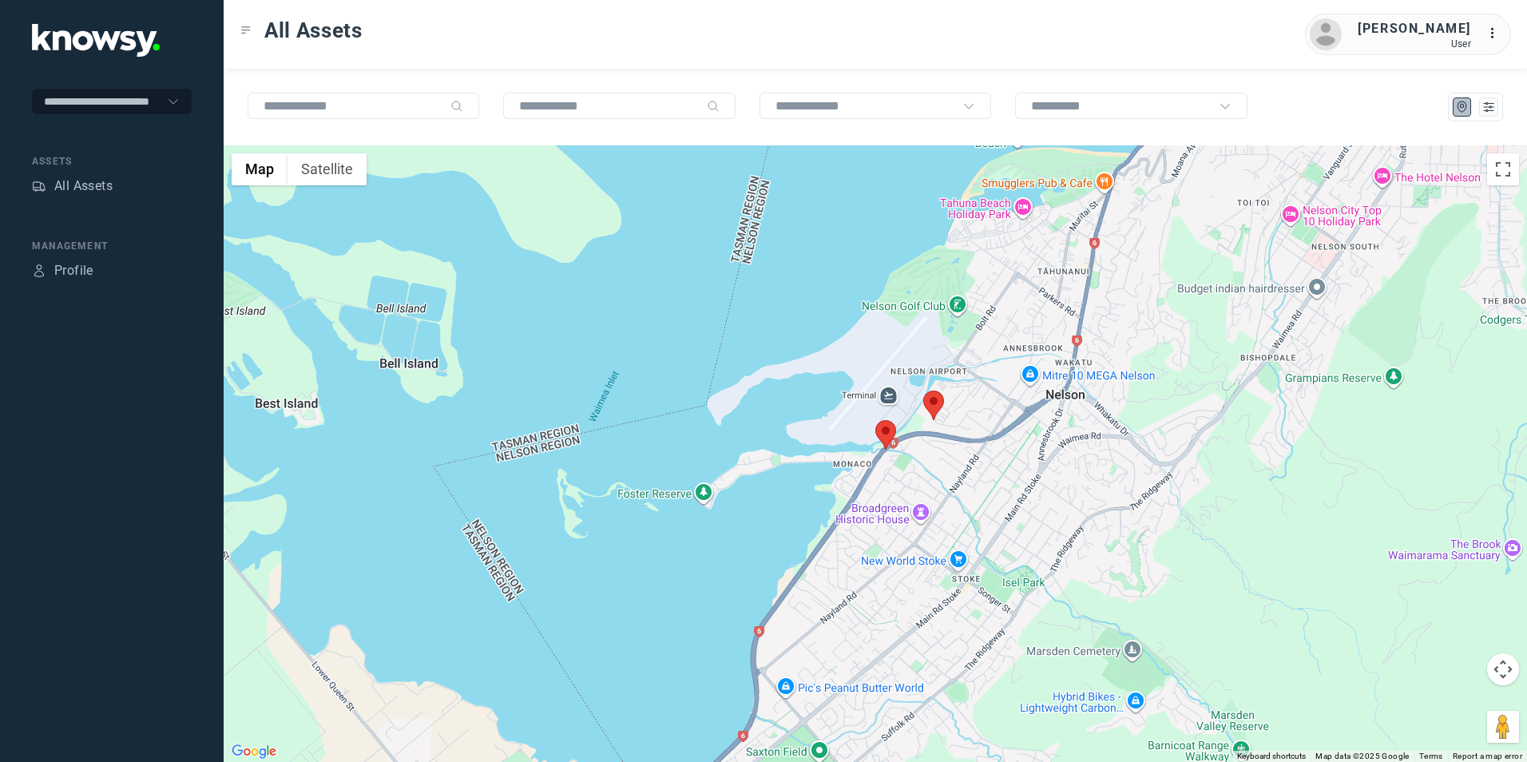
click at [885, 433] on img at bounding box center [886, 435] width 21 height 30
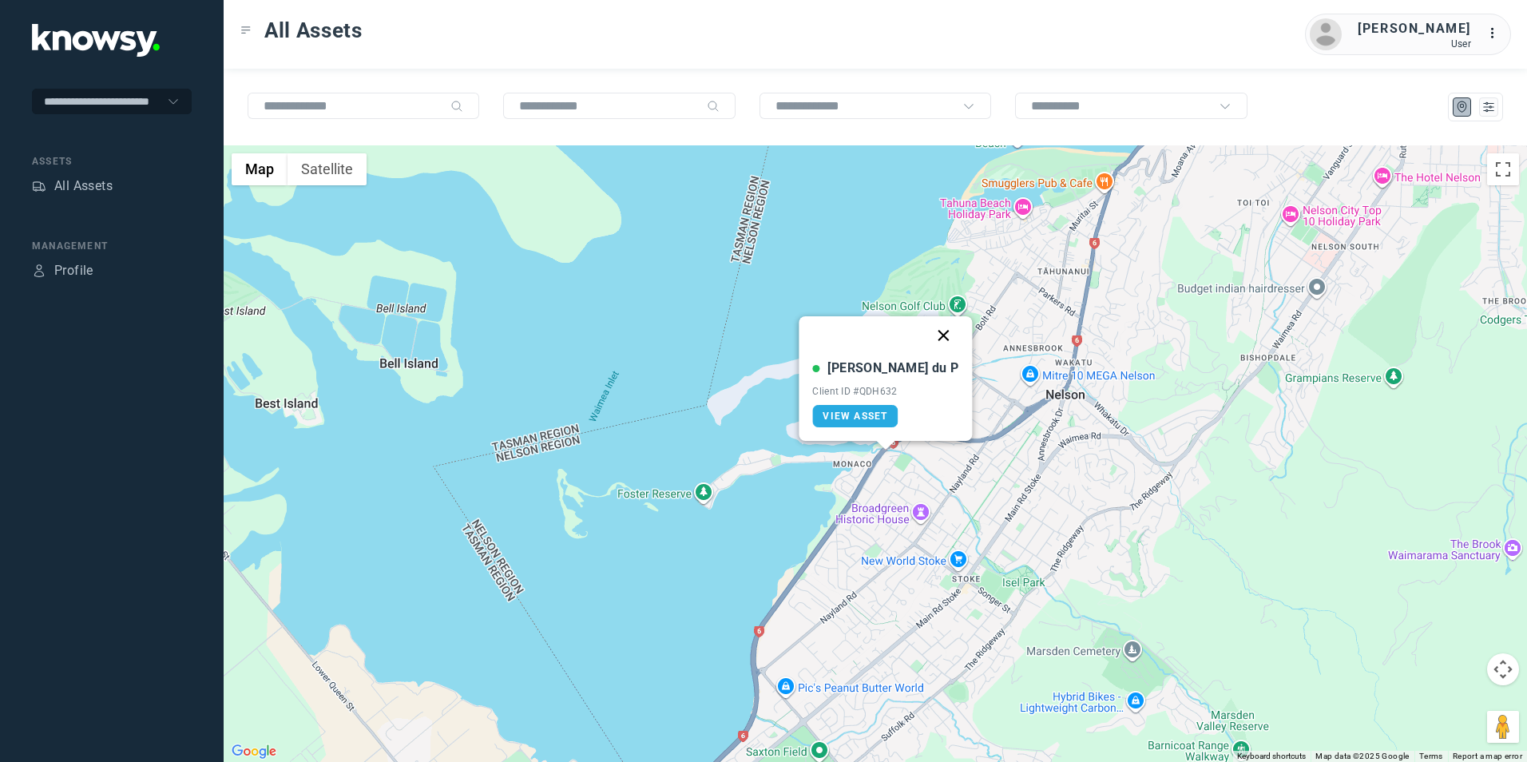
click at [925, 340] on button "Close" at bounding box center [944, 335] width 38 height 38
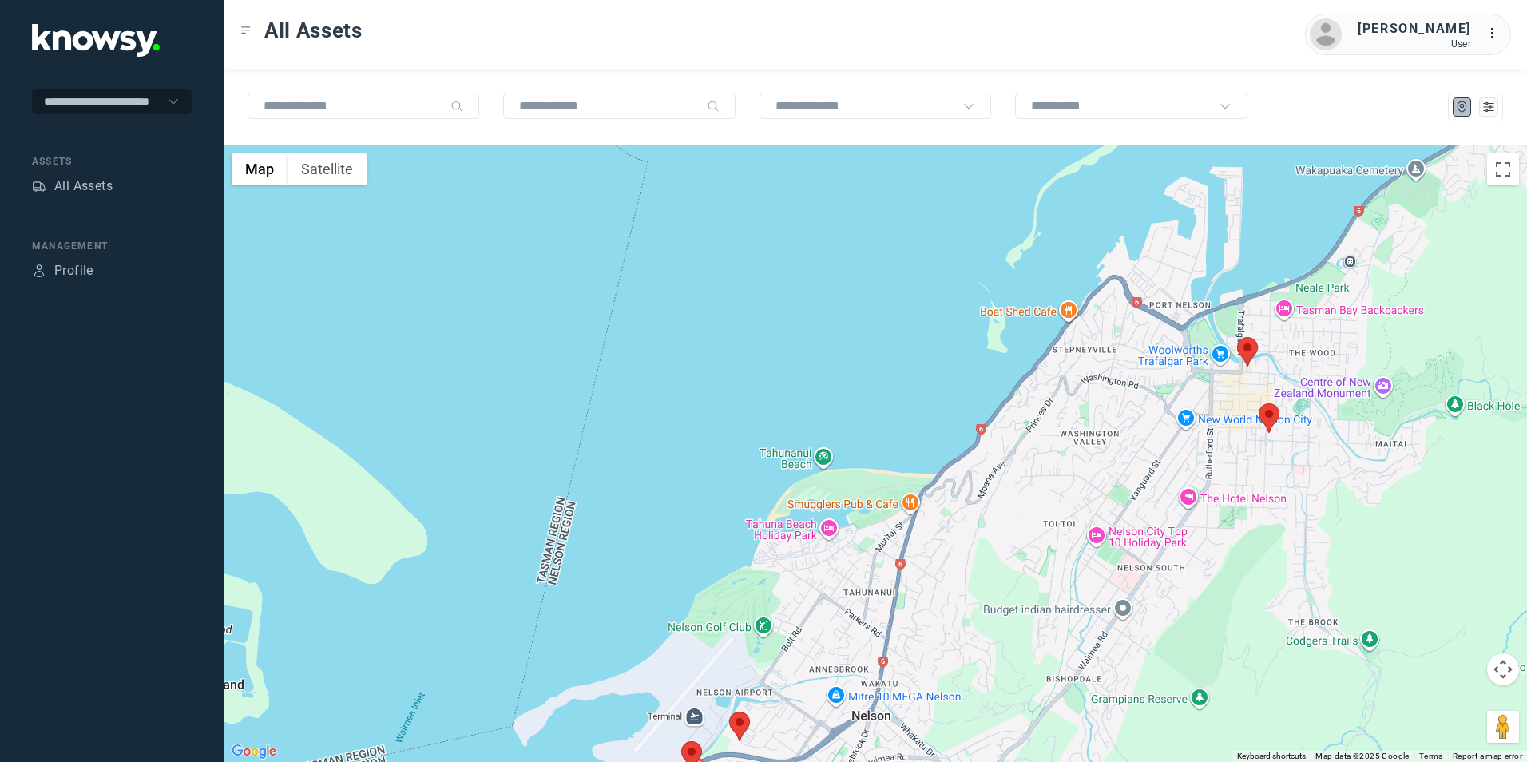
drag, startPoint x: 1210, startPoint y: 374, endPoint x: 1144, endPoint y: 304, distance: 96.1
click at [1090, 560] on div at bounding box center [876, 453] width 1304 height 617
